Goal: Task Accomplishment & Management: Manage account settings

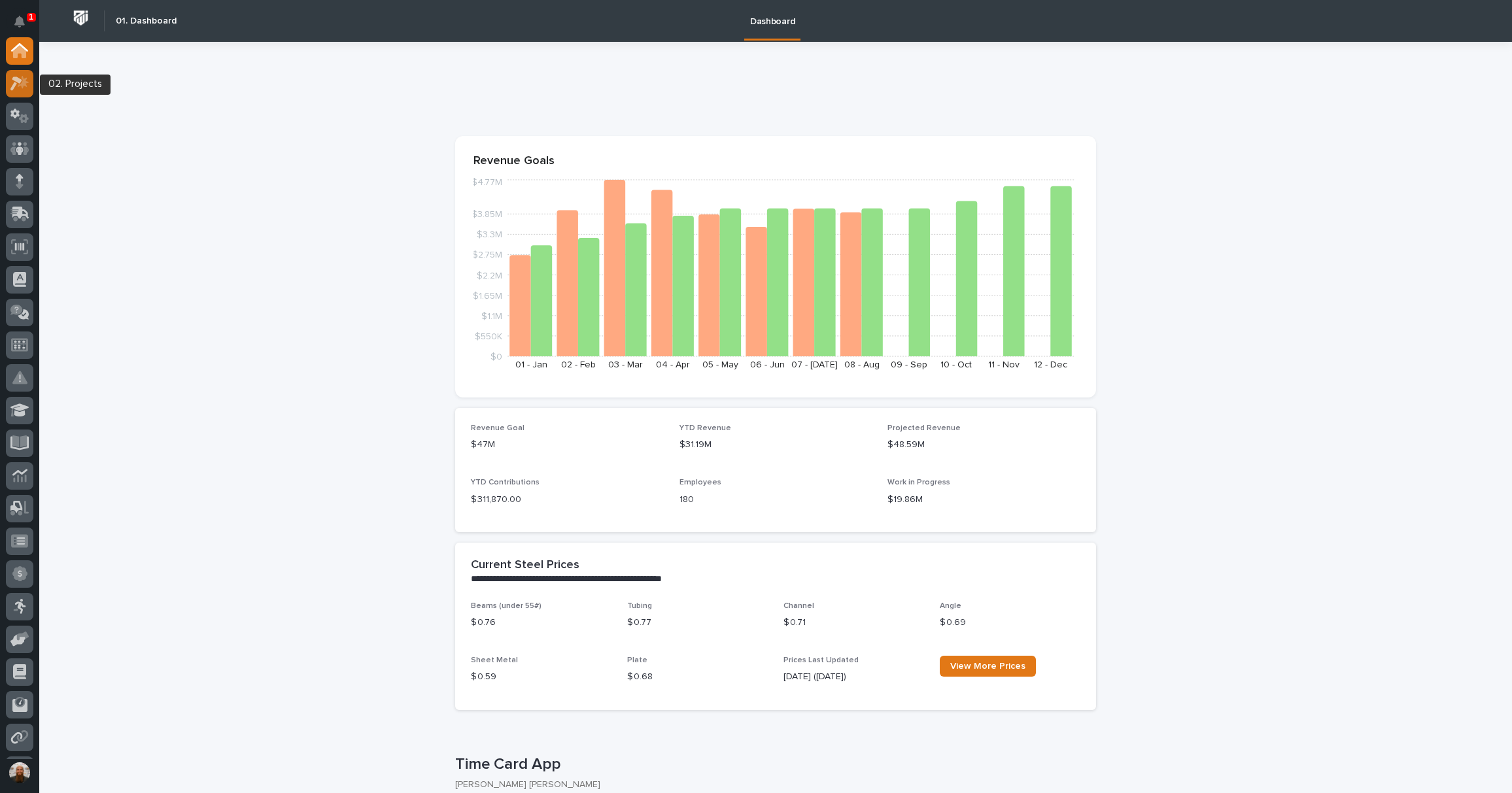
click at [19, 84] on icon at bounding box center [20, 83] width 19 height 15
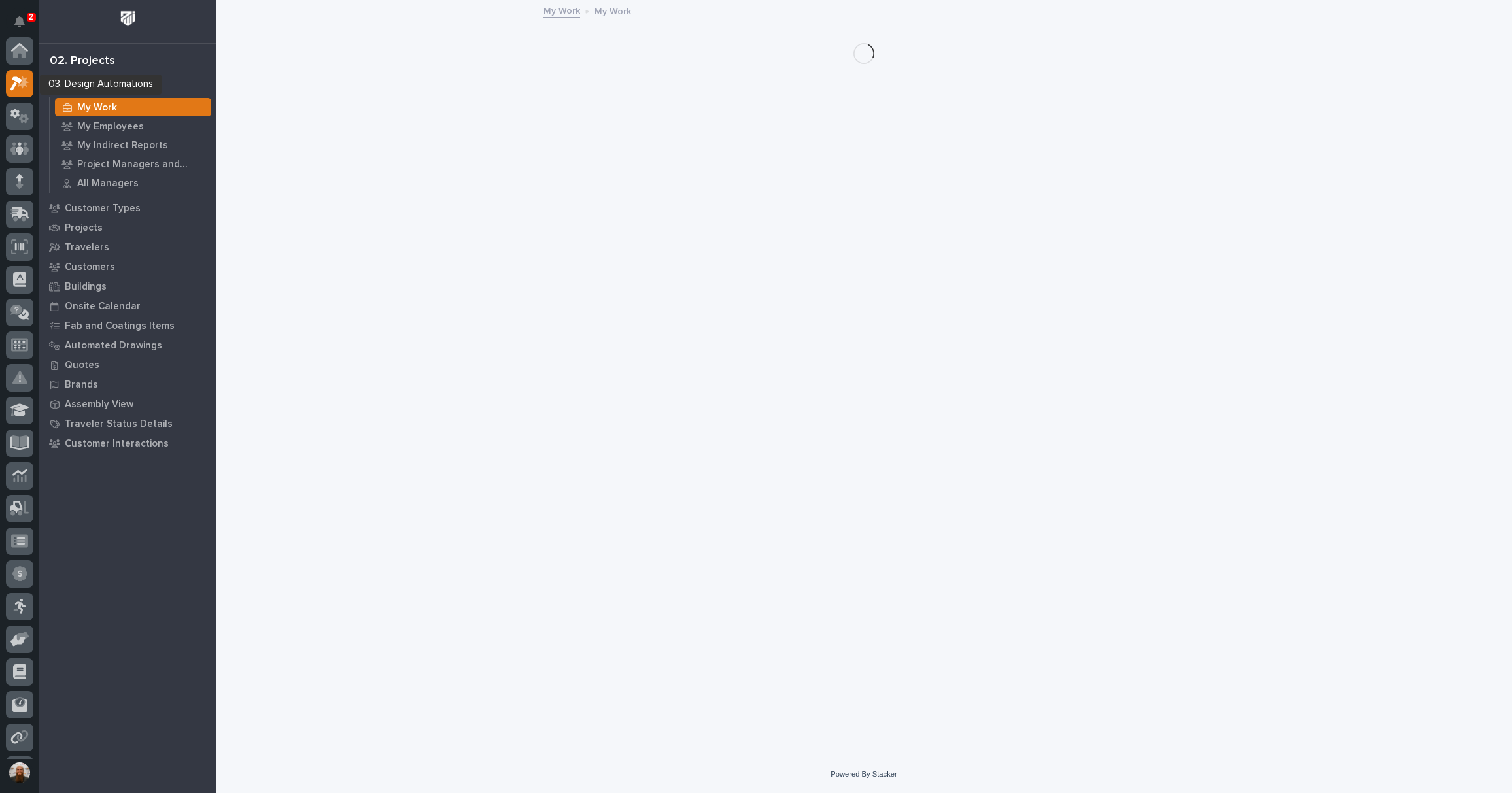
scroll to position [33, 0]
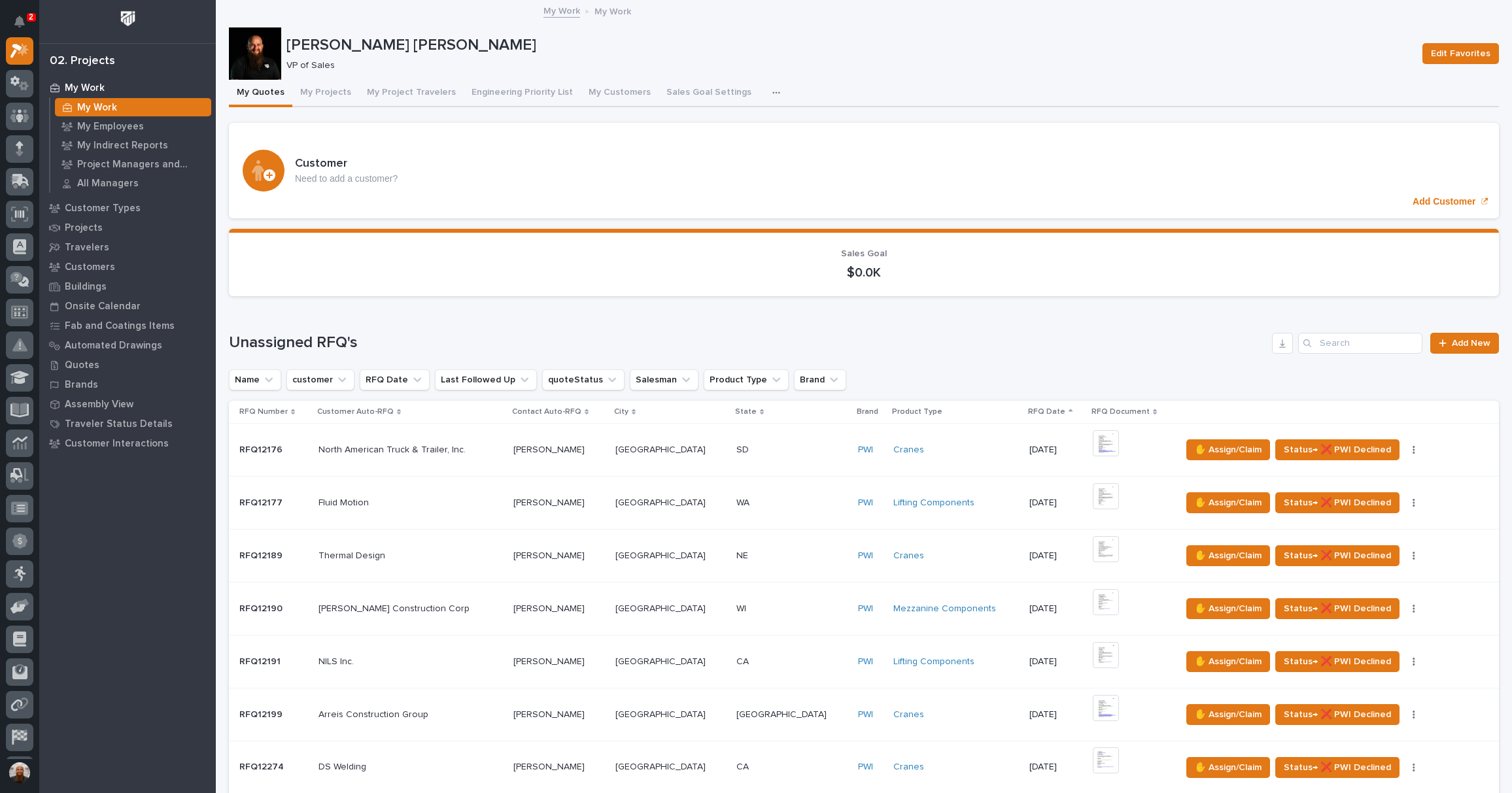
click at [361, 229] on div "Loading... Saving… Sales Goal $0.0K" at bounding box center [863, 268] width 1270 height 78
click at [378, 229] on section "Sales Goal $0.0K" at bounding box center [863, 262] width 1270 height 68
click at [378, 92] on button "My Project Travelers" at bounding box center [411, 93] width 105 height 28
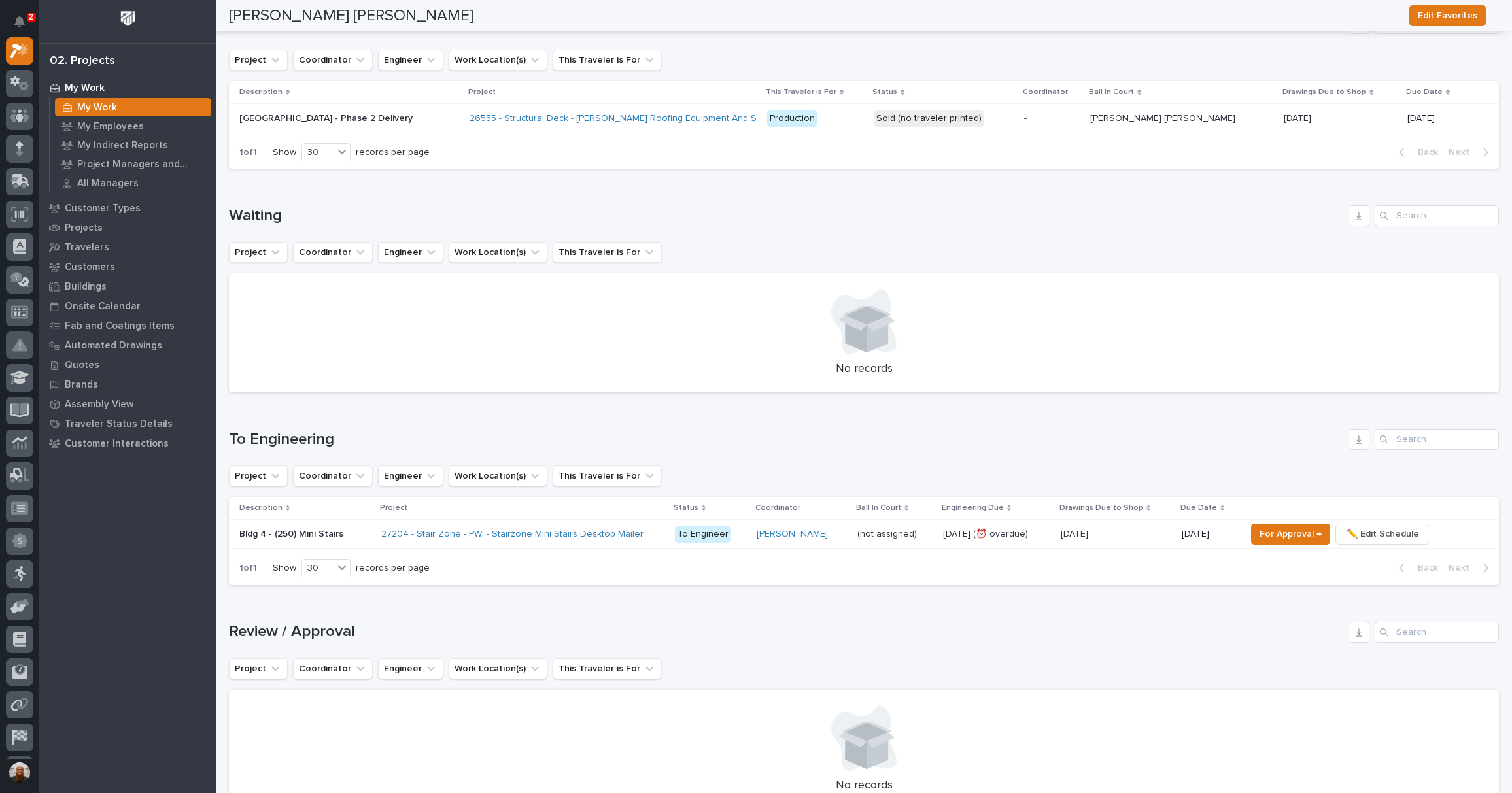
scroll to position [412, 0]
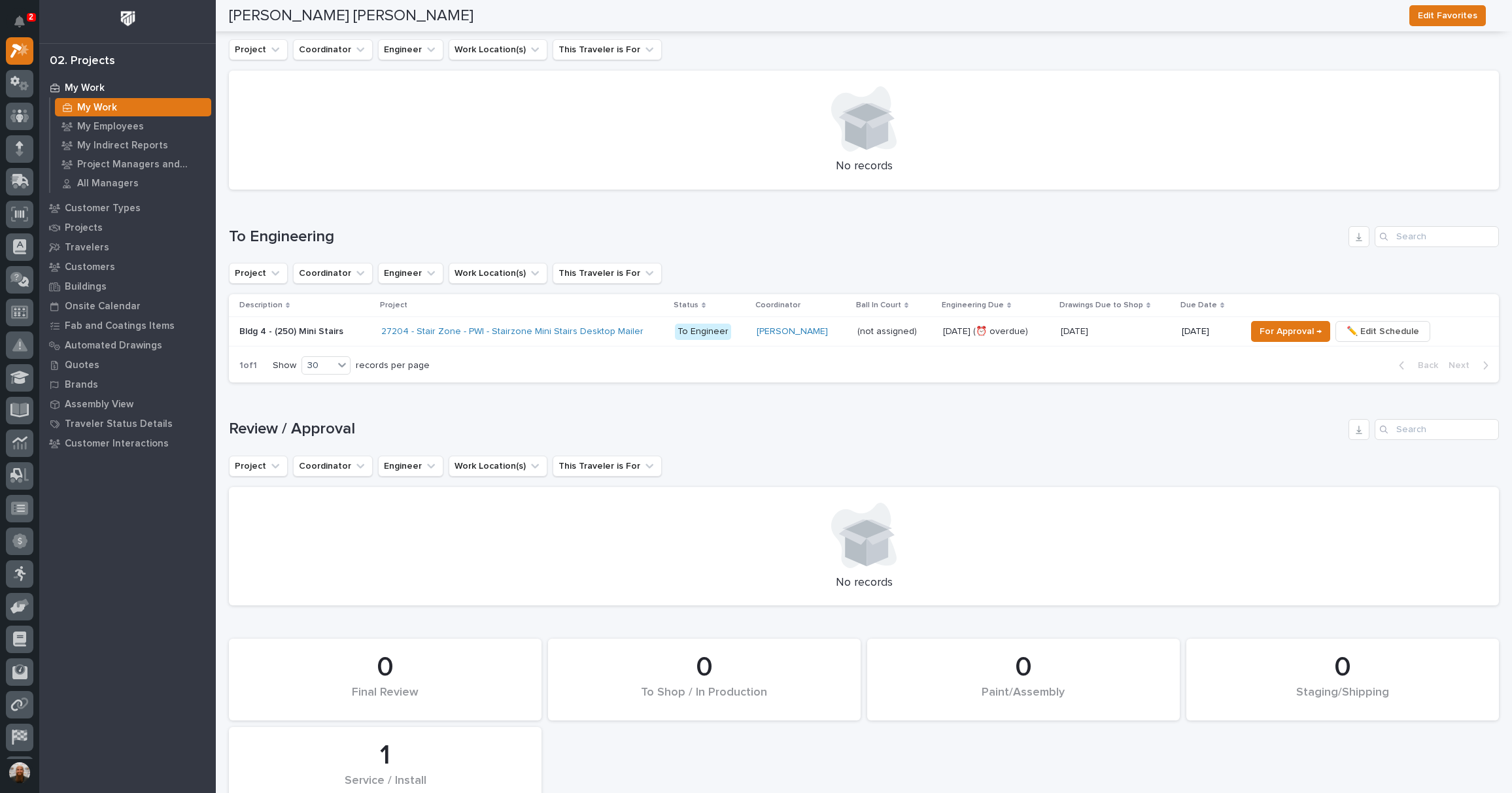
click at [320, 327] on p "Bldg 4 - (250) Mini Stairs" at bounding box center [293, 331] width 106 height 14
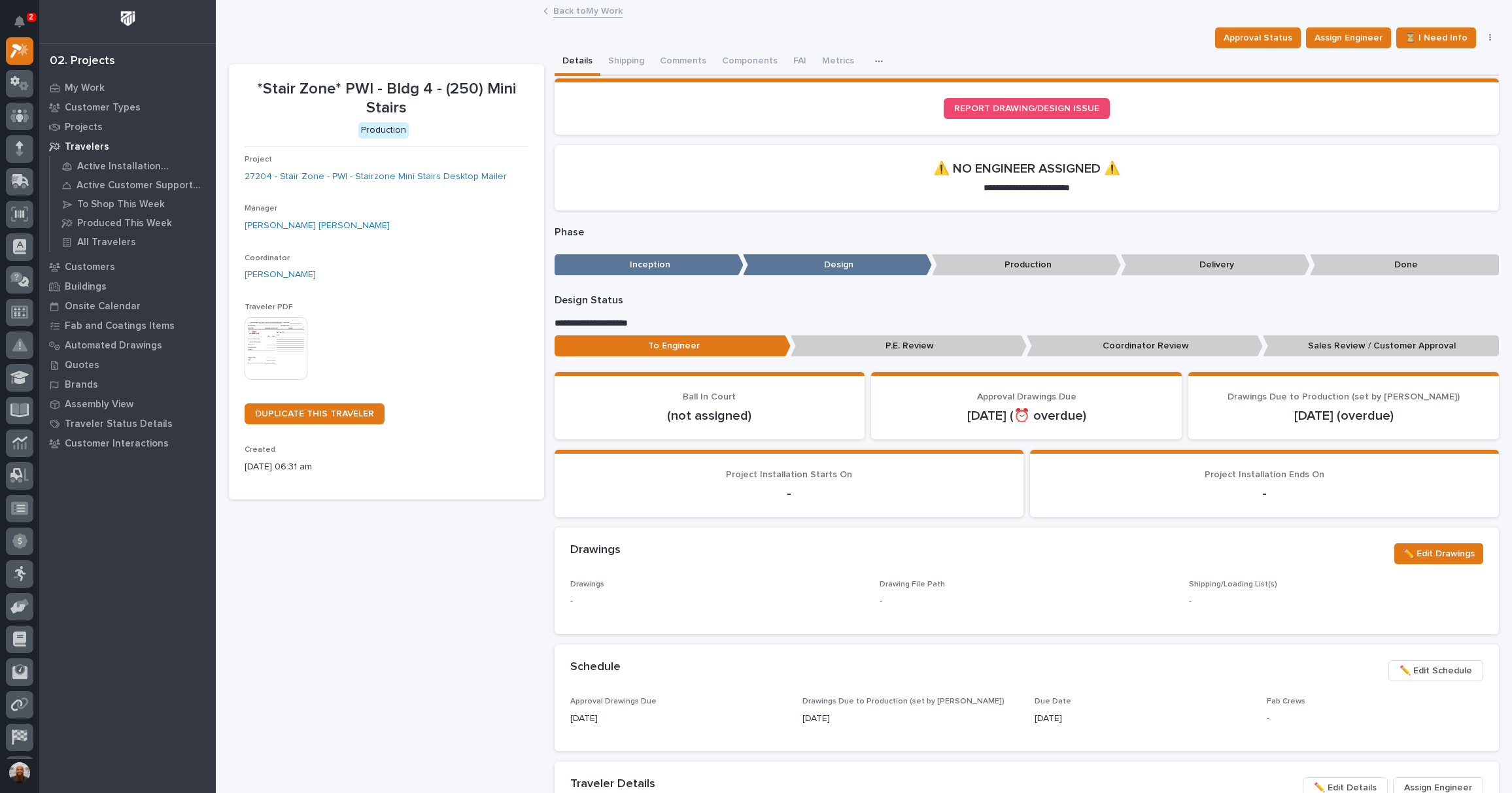
scroll to position [203, 0]
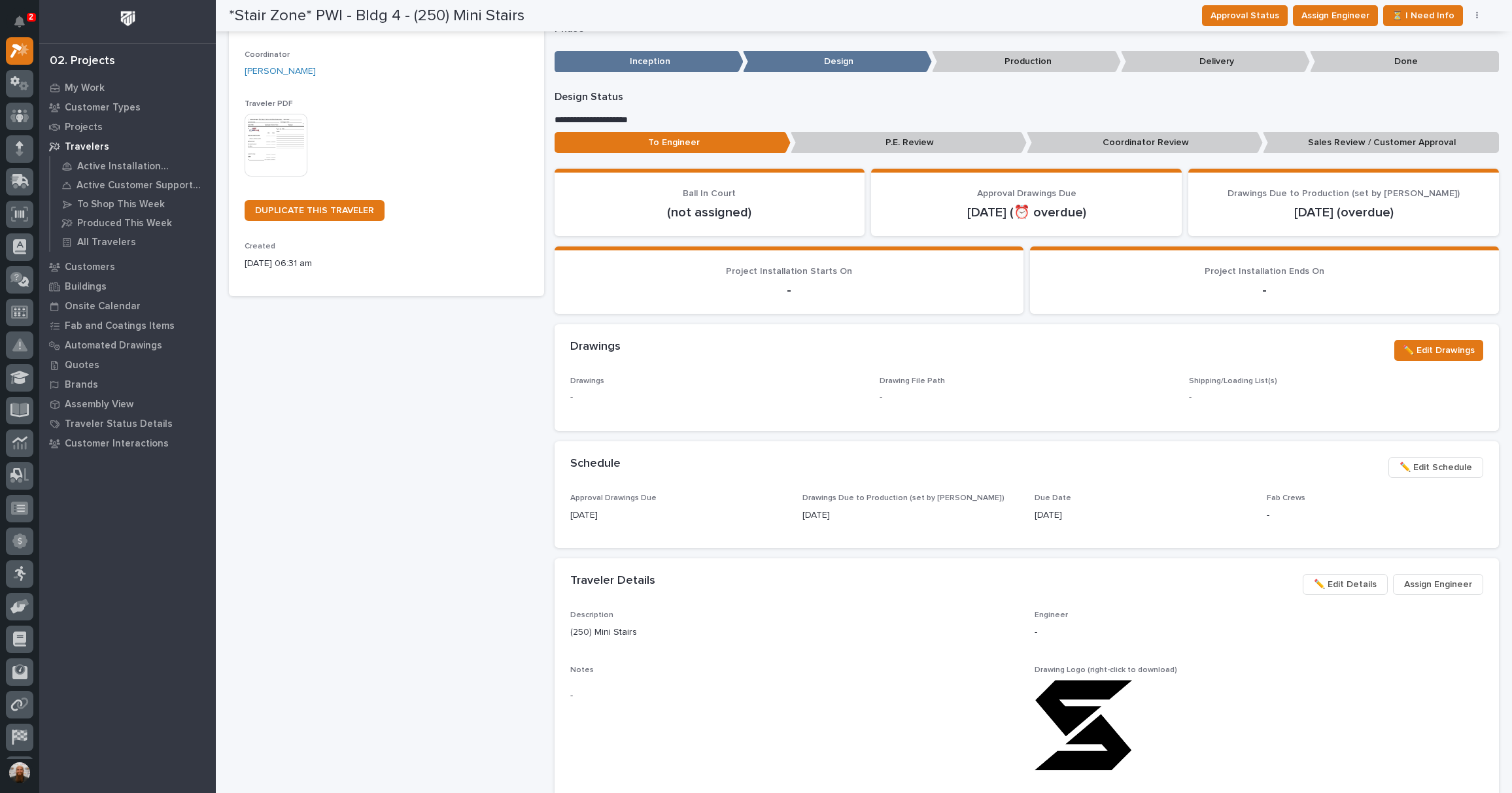
click at [1439, 465] on span "✏️ Edit Schedule" at bounding box center [1436, 467] width 73 height 16
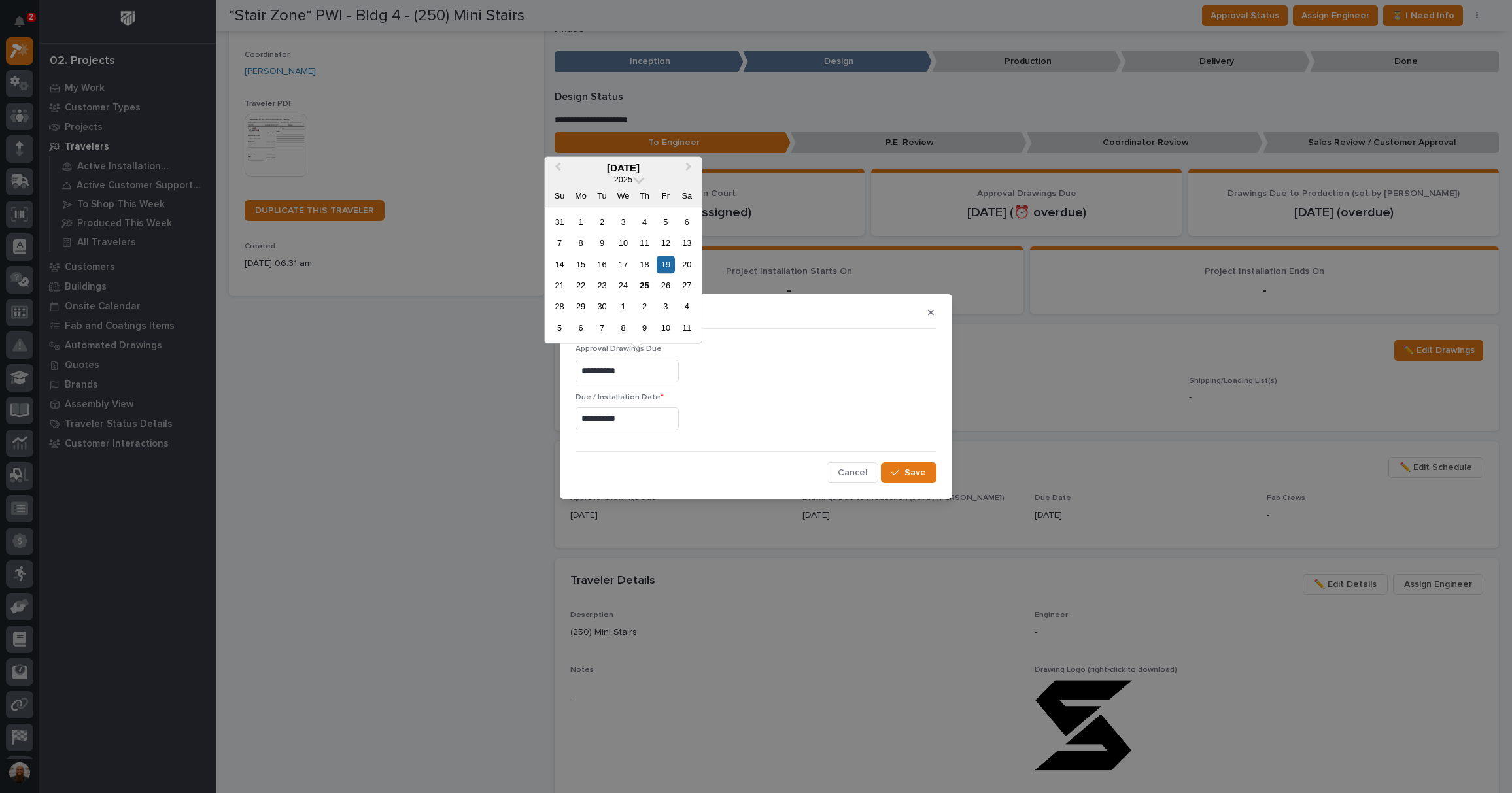
click at [646, 365] on input "**********" at bounding box center [627, 371] width 103 height 23
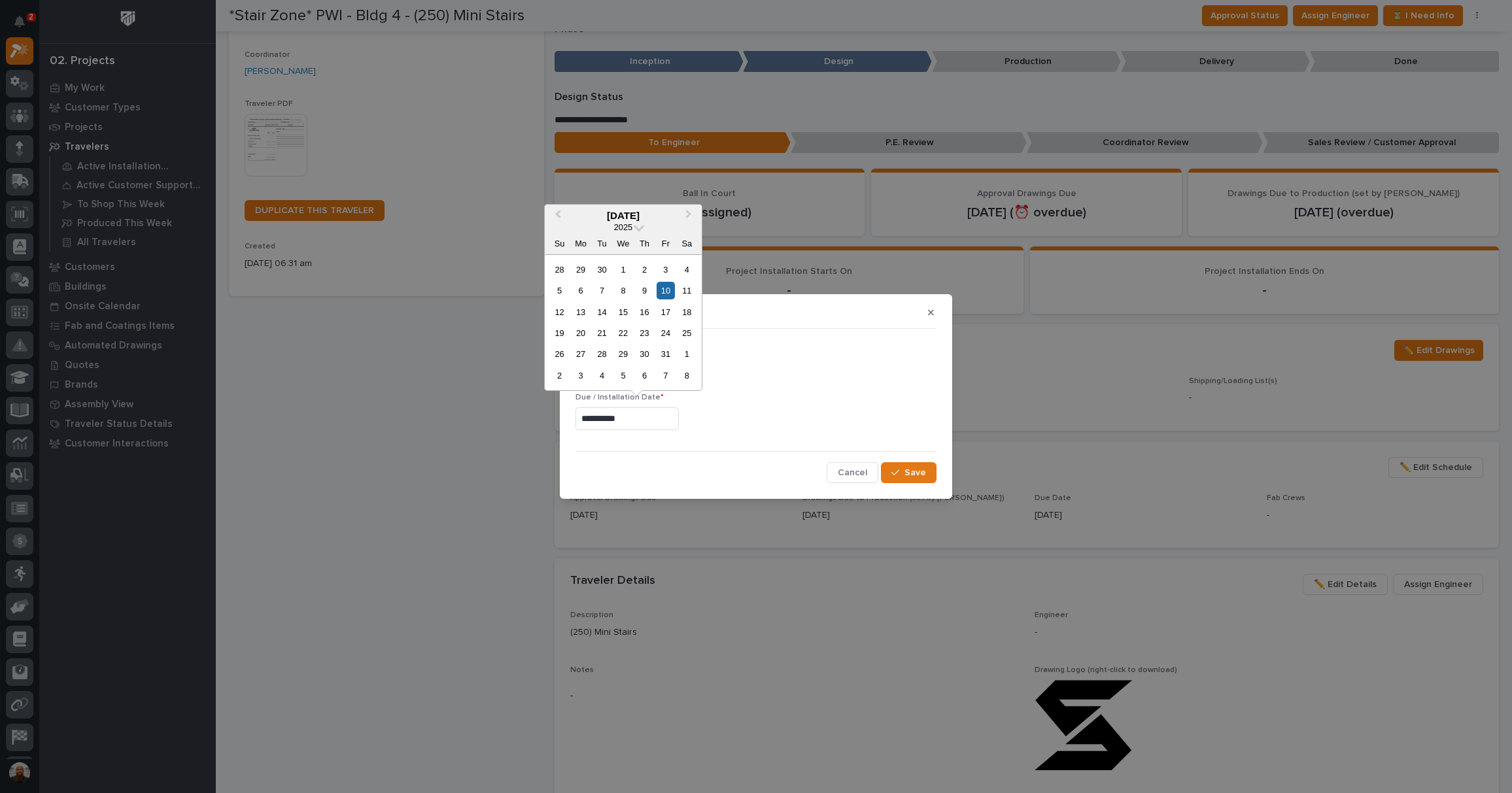
click at [649, 425] on input "**********" at bounding box center [627, 419] width 103 height 23
click at [861, 469] on span "Cancel" at bounding box center [853, 473] width 29 height 12
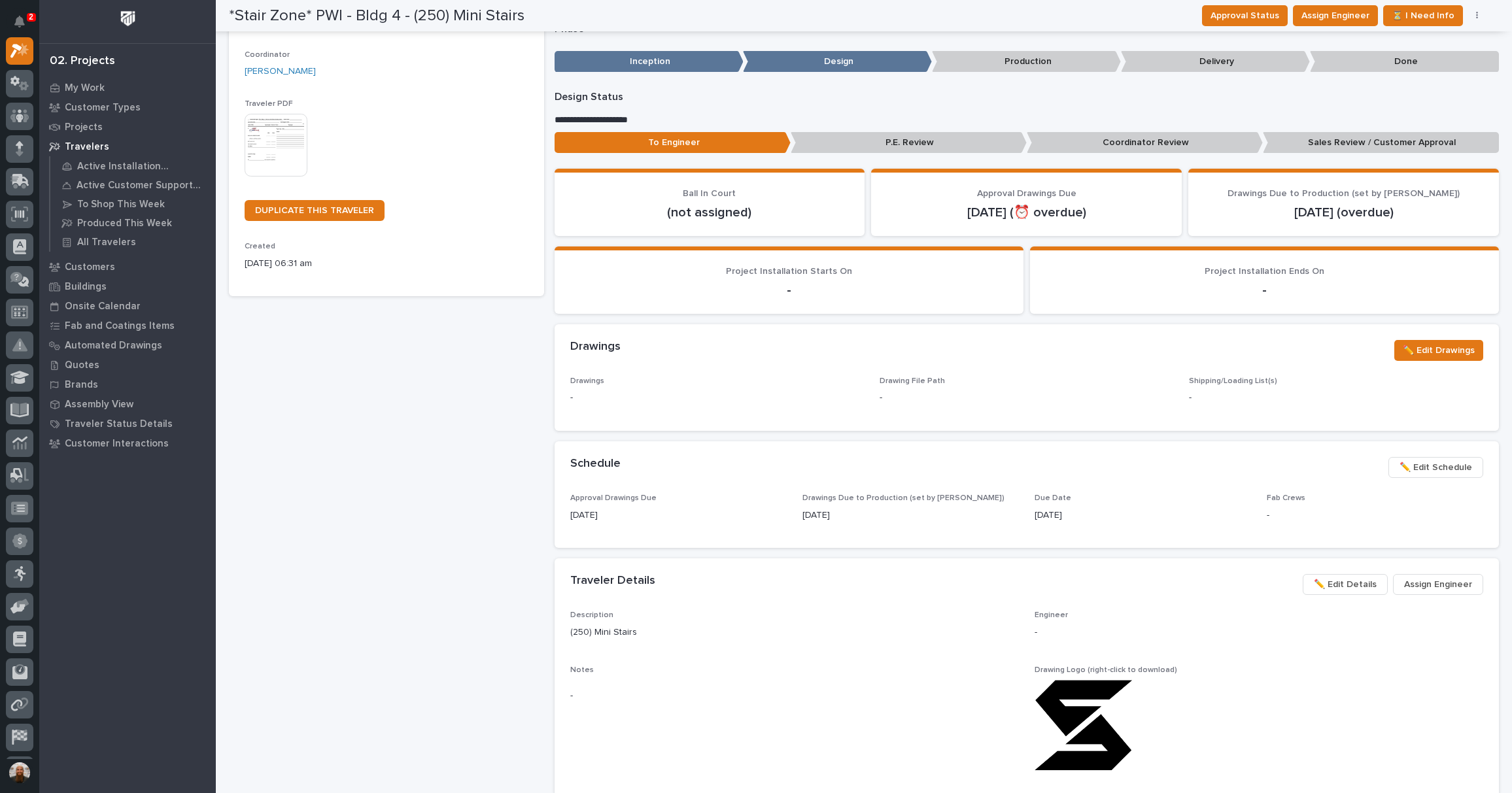
click at [1403, 468] on span "✏️ Edit Schedule" at bounding box center [1436, 467] width 73 height 16
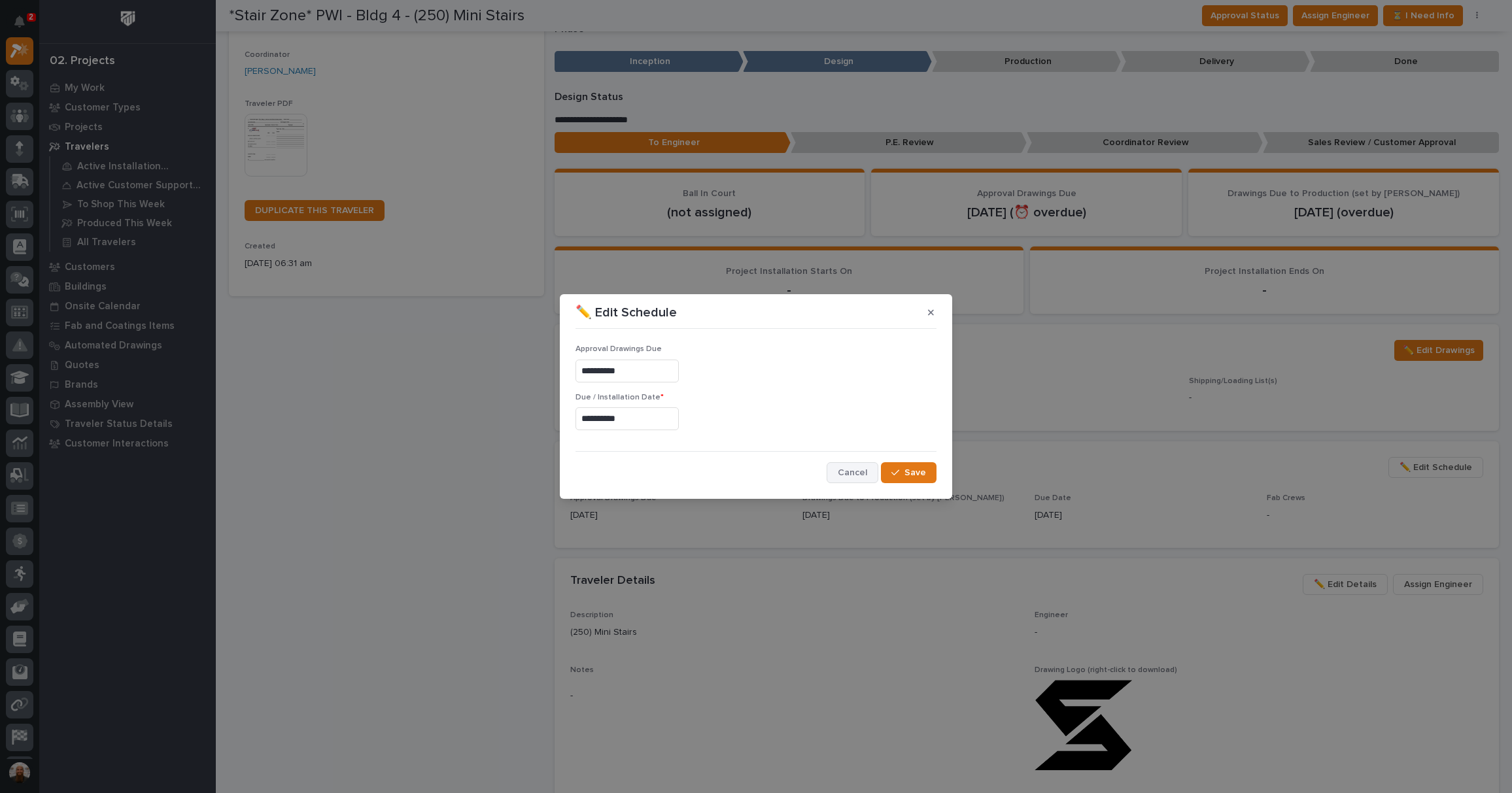
click at [858, 465] on button "Cancel" at bounding box center [853, 473] width 52 height 21
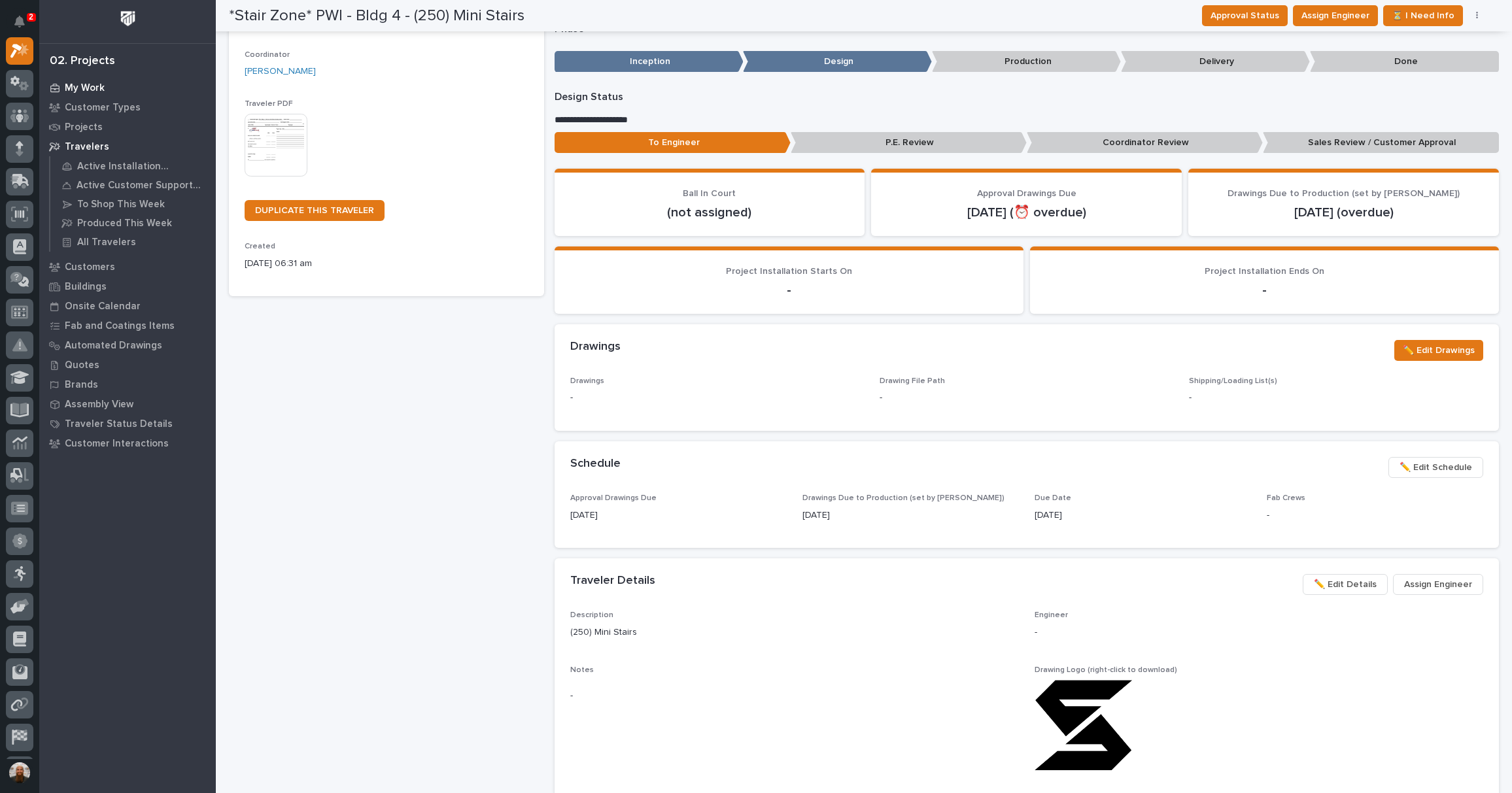
click at [77, 84] on p "My Work" at bounding box center [85, 88] width 40 height 12
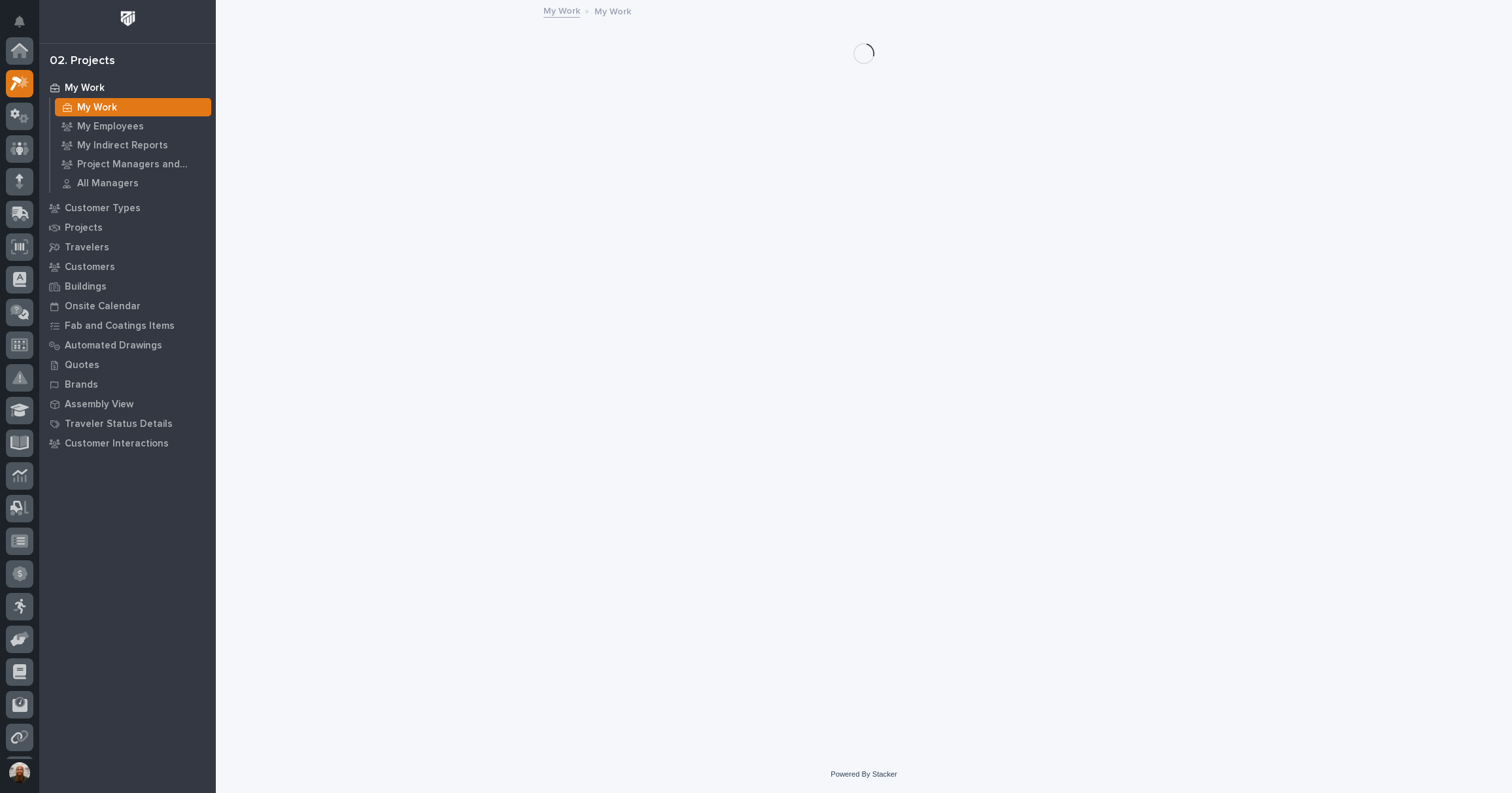
scroll to position [33, 0]
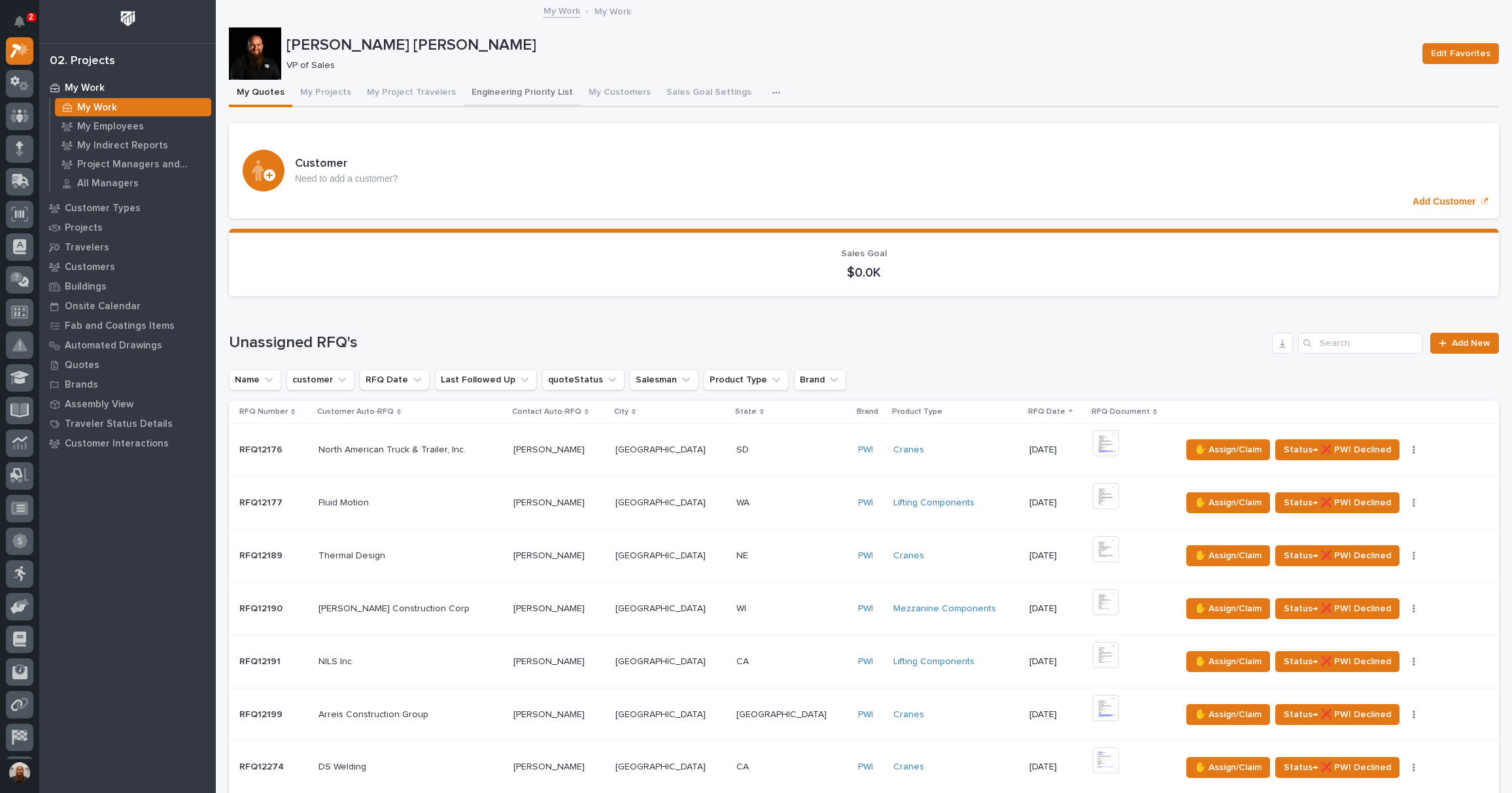
click at [493, 94] on button "Engineering Priority List" at bounding box center [522, 93] width 117 height 28
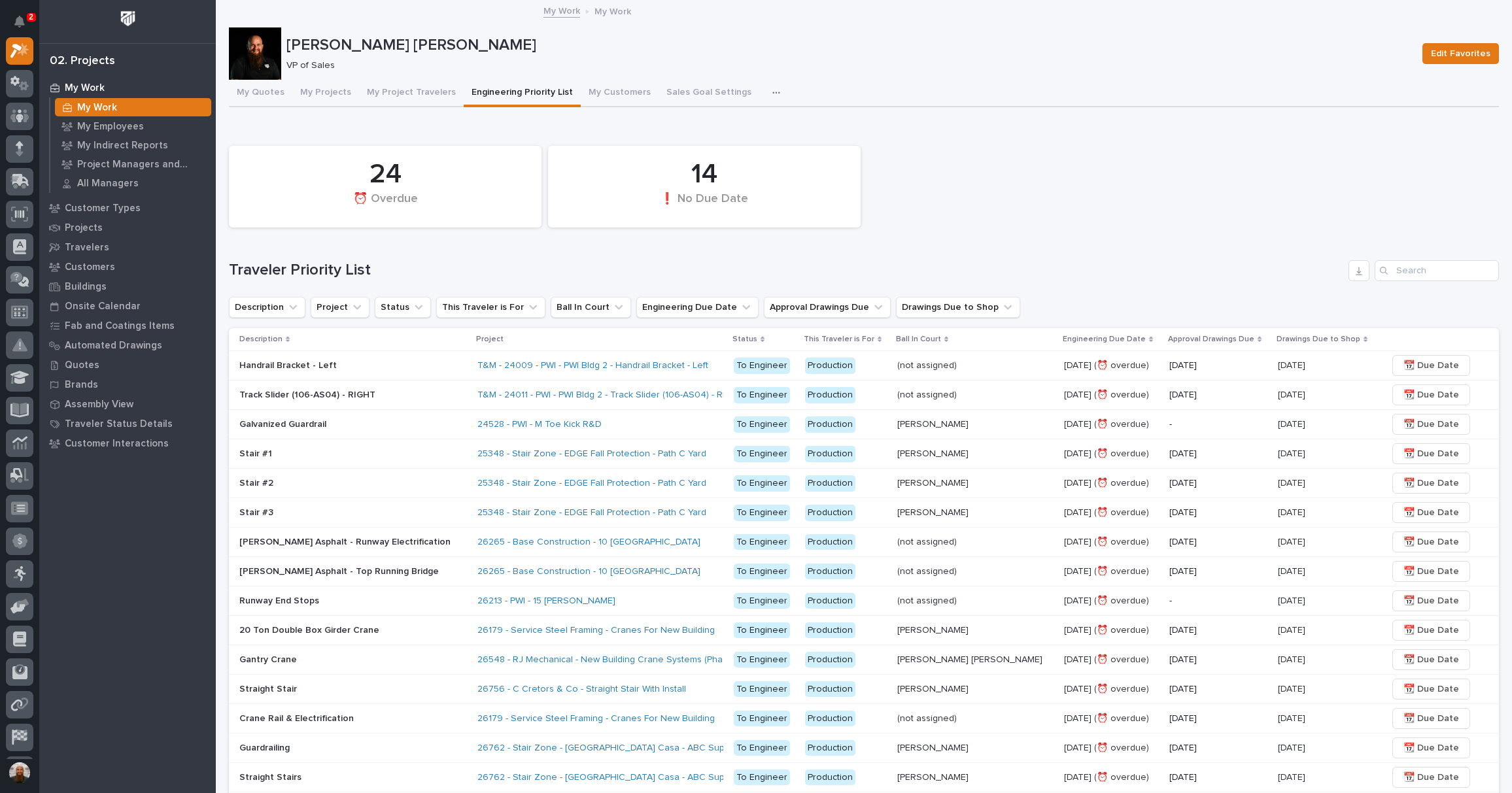
scroll to position [203, 0]
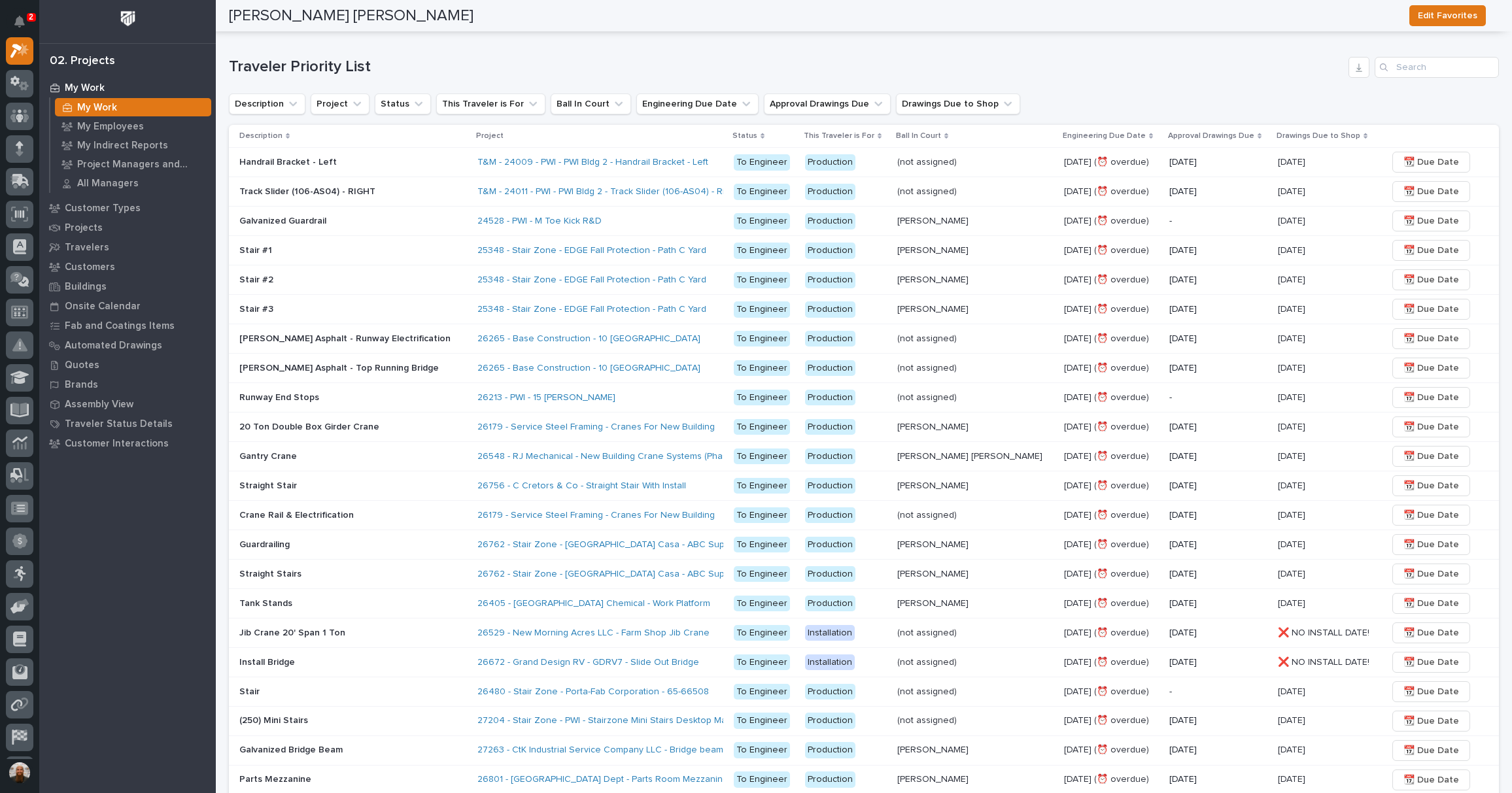
click at [389, 164] on p at bounding box center [353, 162] width 228 height 11
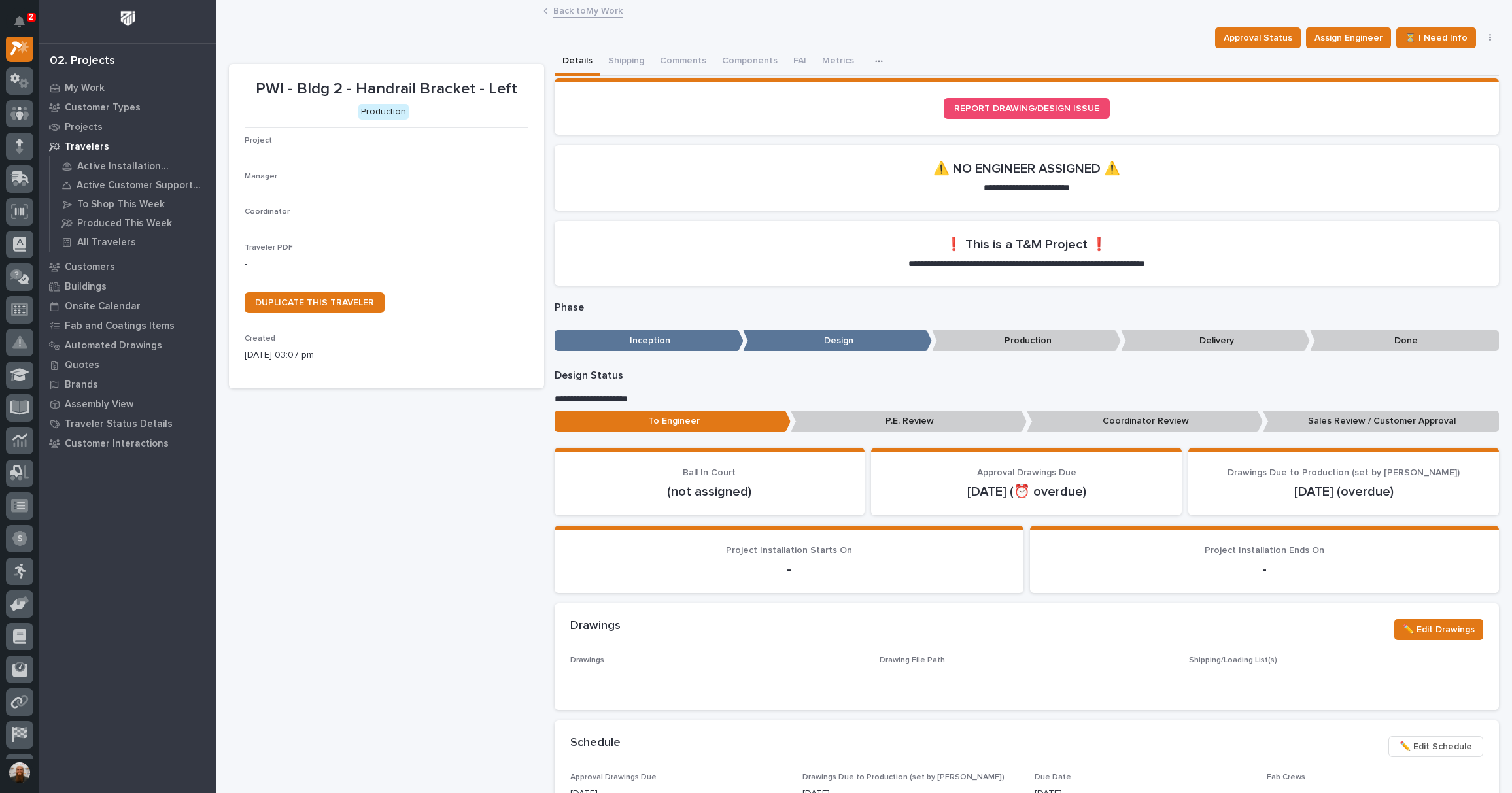
scroll to position [33, 0]
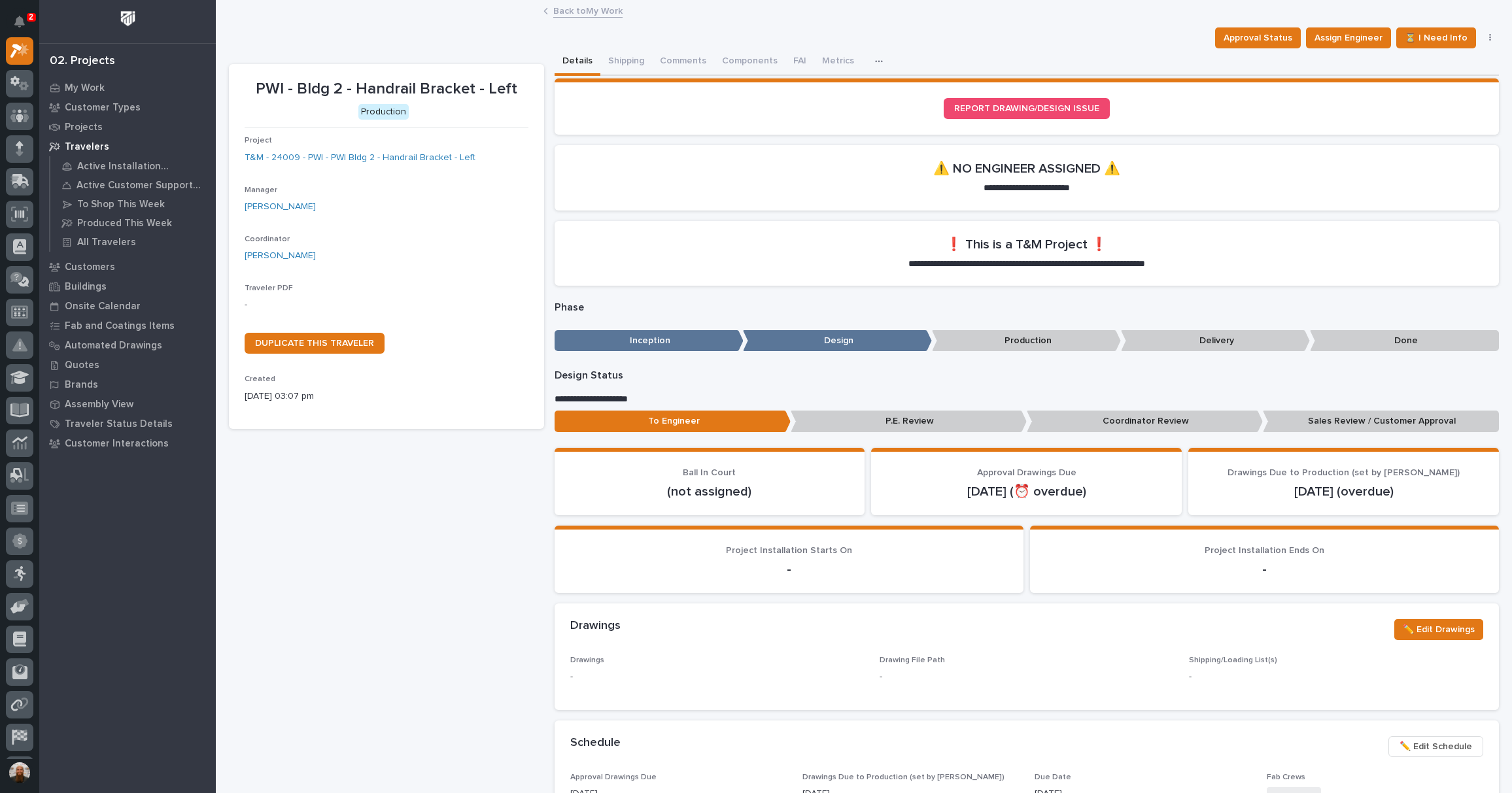
click at [565, 12] on link "Back to My Work" at bounding box center [588, 10] width 69 height 15
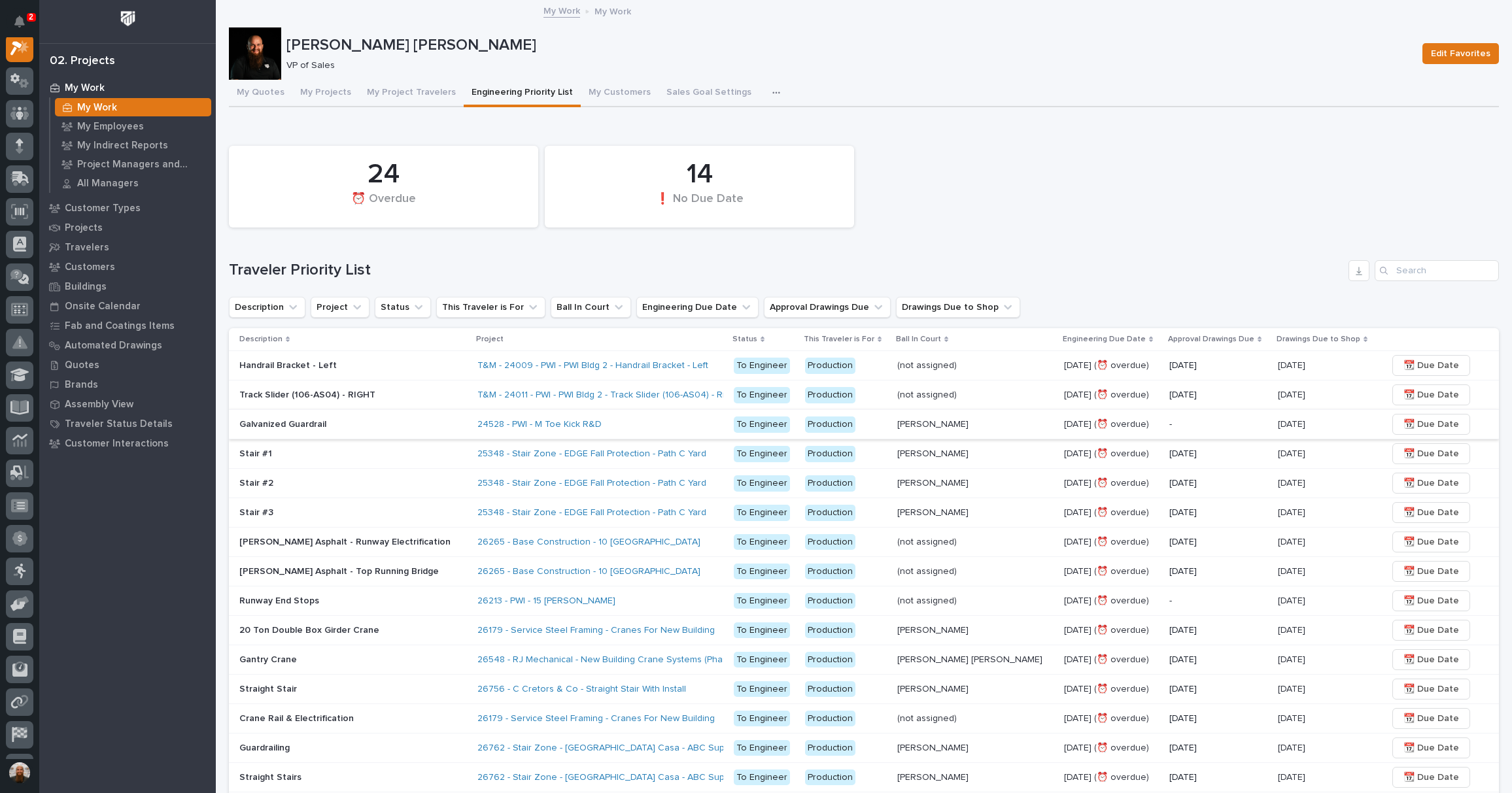
scroll to position [203, 0]
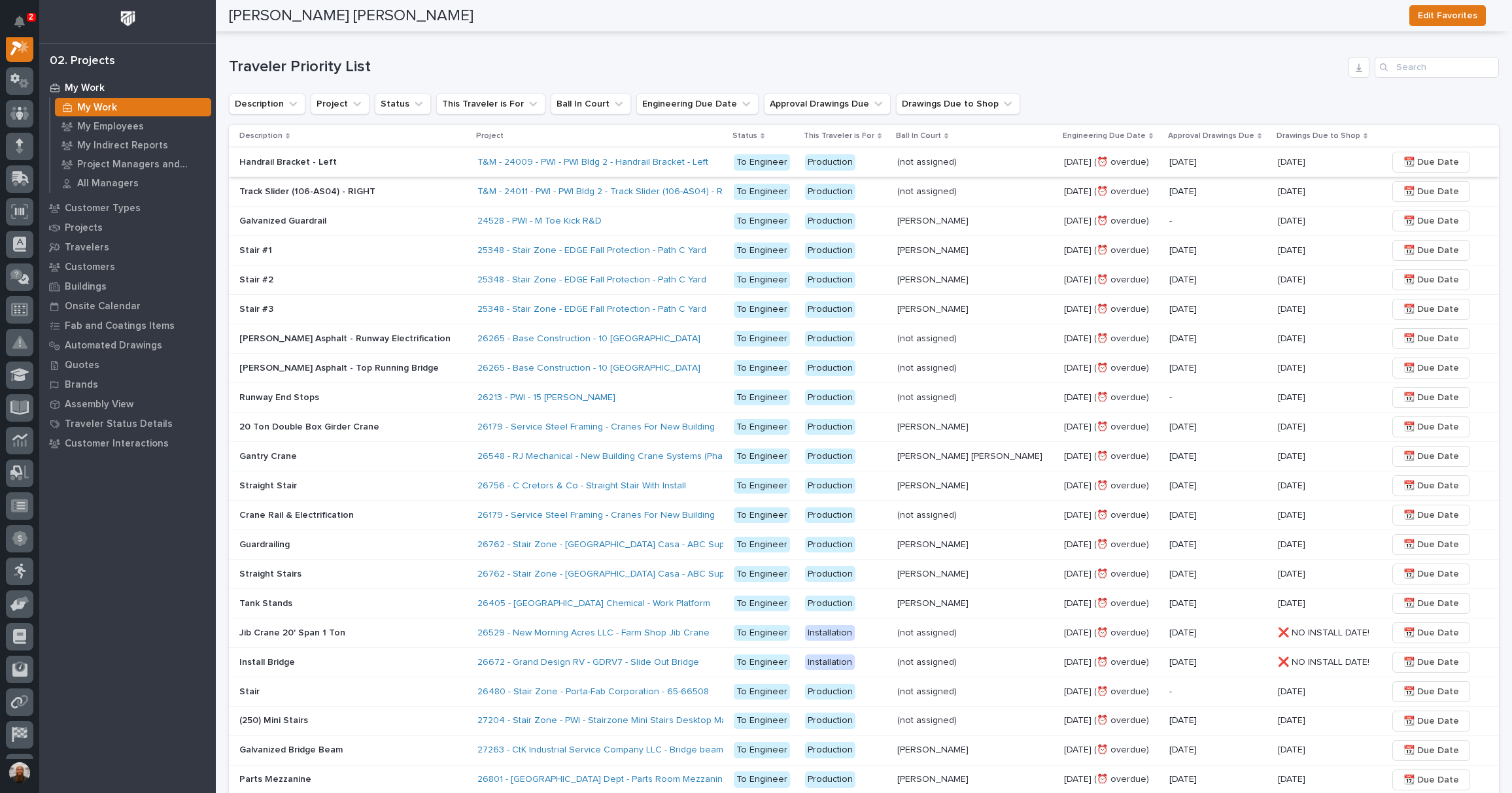
click at [1407, 166] on span "📆 Due Date" at bounding box center [1431, 162] width 55 height 16
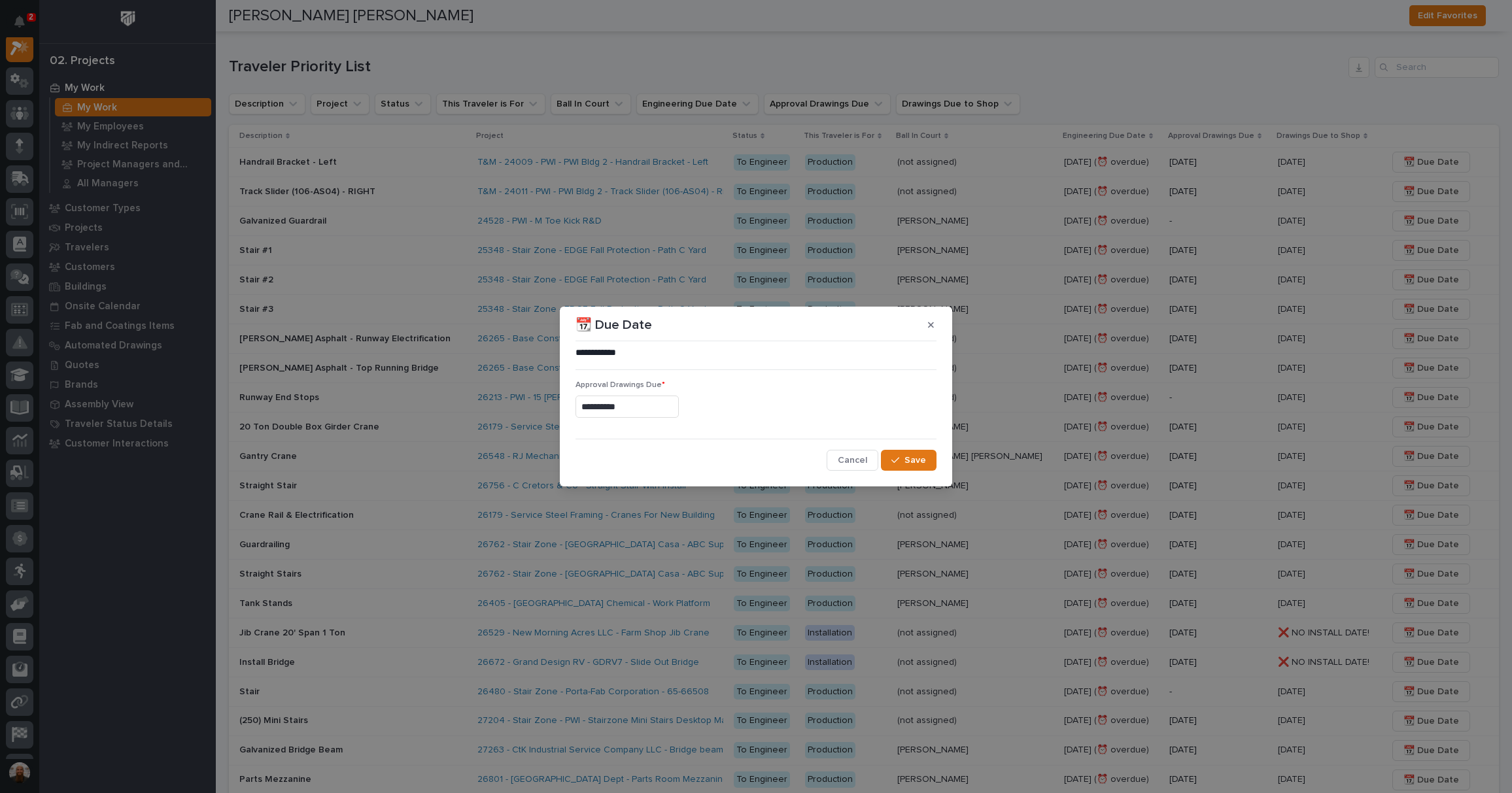
click at [648, 402] on input "**********" at bounding box center [627, 407] width 103 height 23
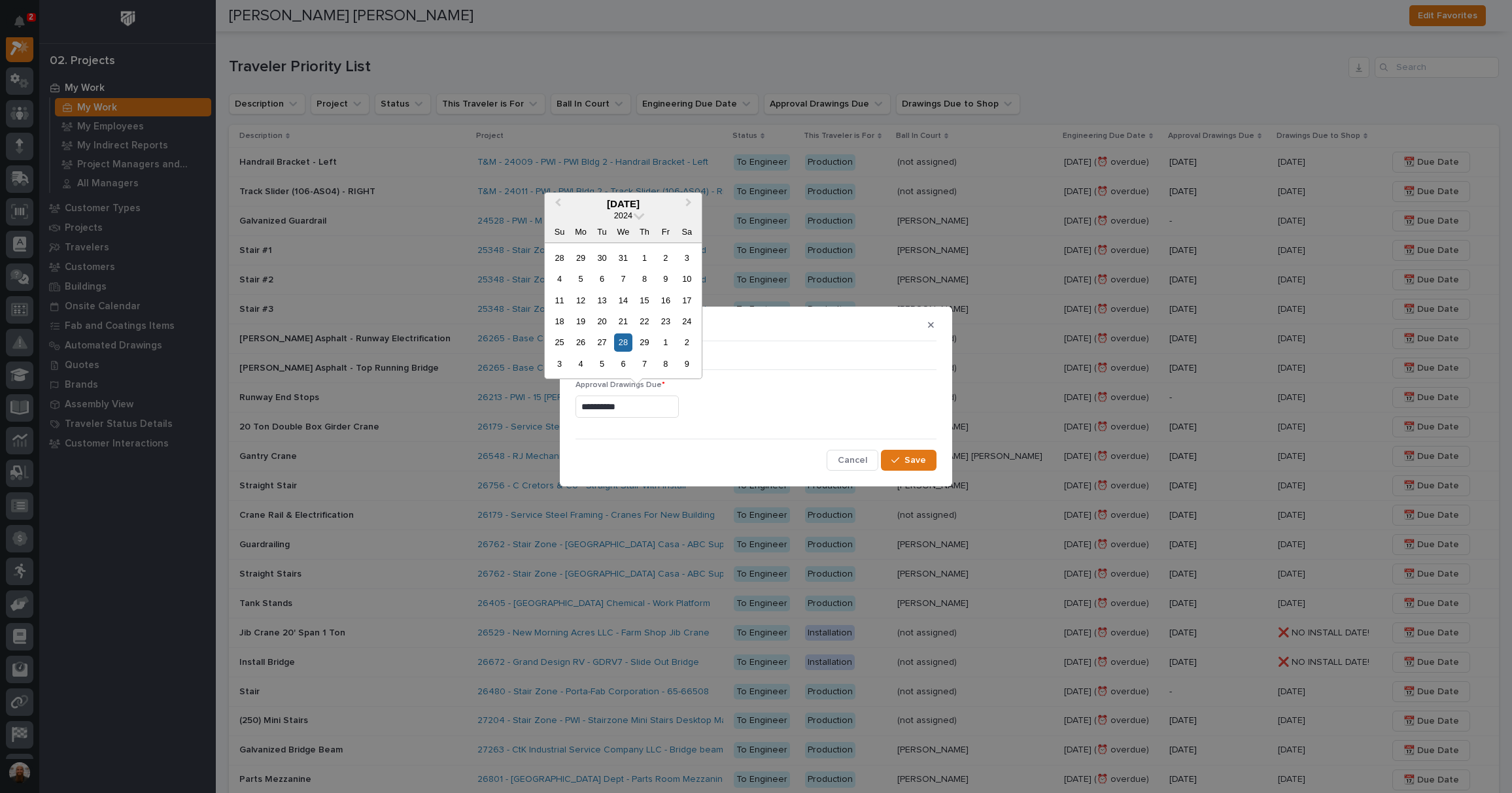
click at [805, 418] on div "**********" at bounding box center [756, 407] width 361 height 23
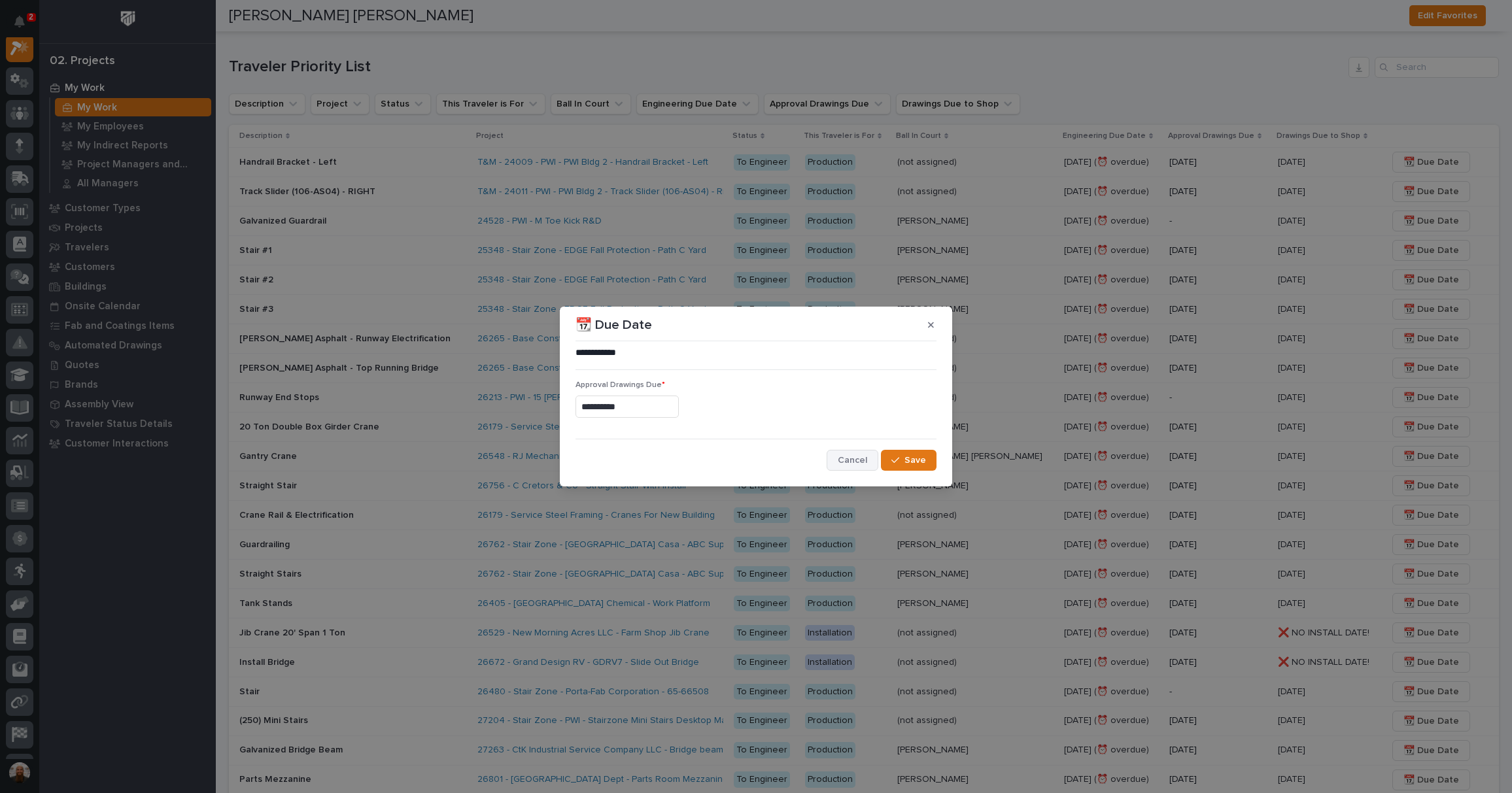
click at [847, 455] on span "Cancel" at bounding box center [853, 461] width 29 height 12
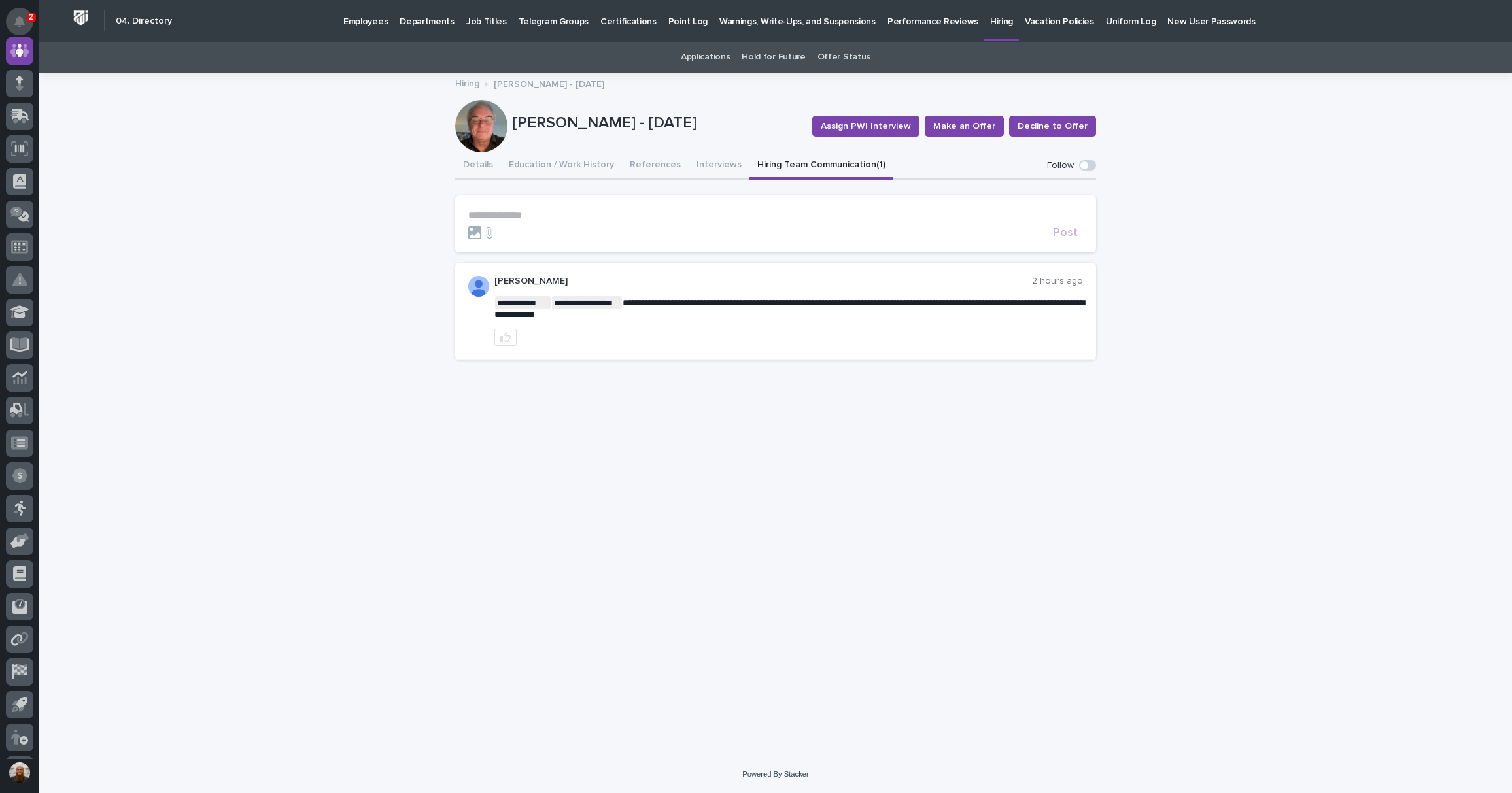
click at [15, 20] on icon "Notifications" at bounding box center [20, 22] width 10 height 12
click at [353, 158] on div "**********" at bounding box center [775, 415] width 1472 height 682
click at [33, 44] on link at bounding box center [20, 51] width 28 height 28
